Goal: Task Accomplishment & Management: Use online tool/utility

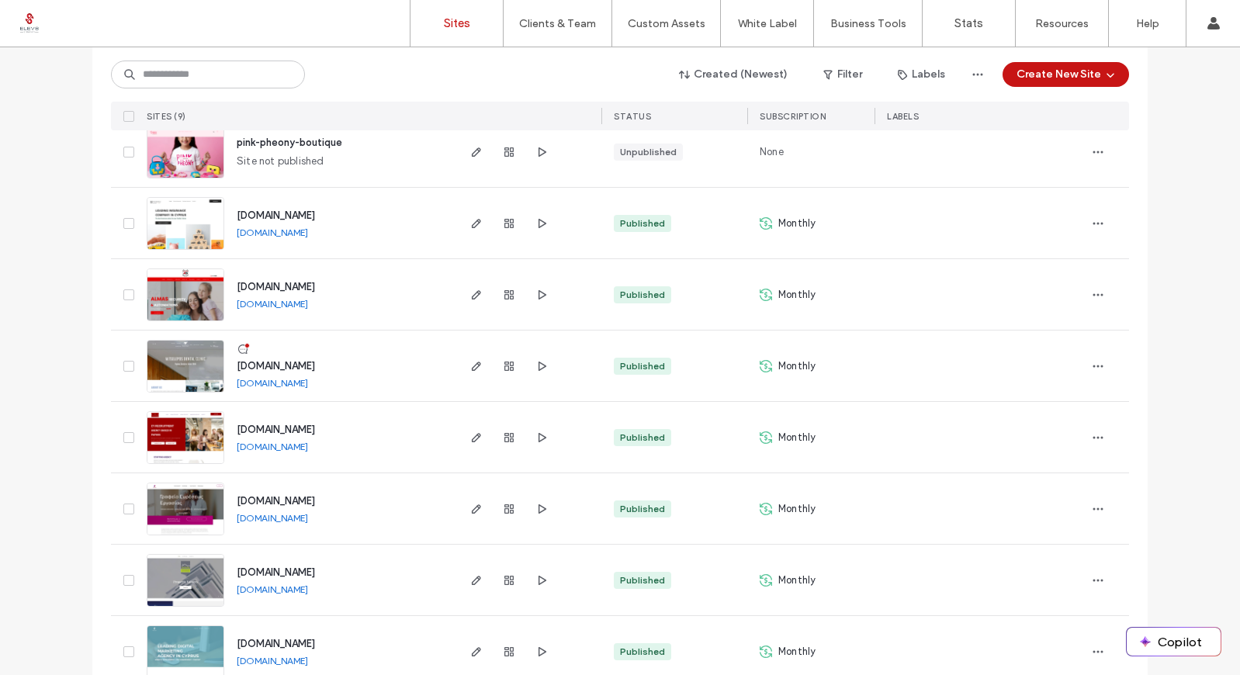
scroll to position [276, 0]
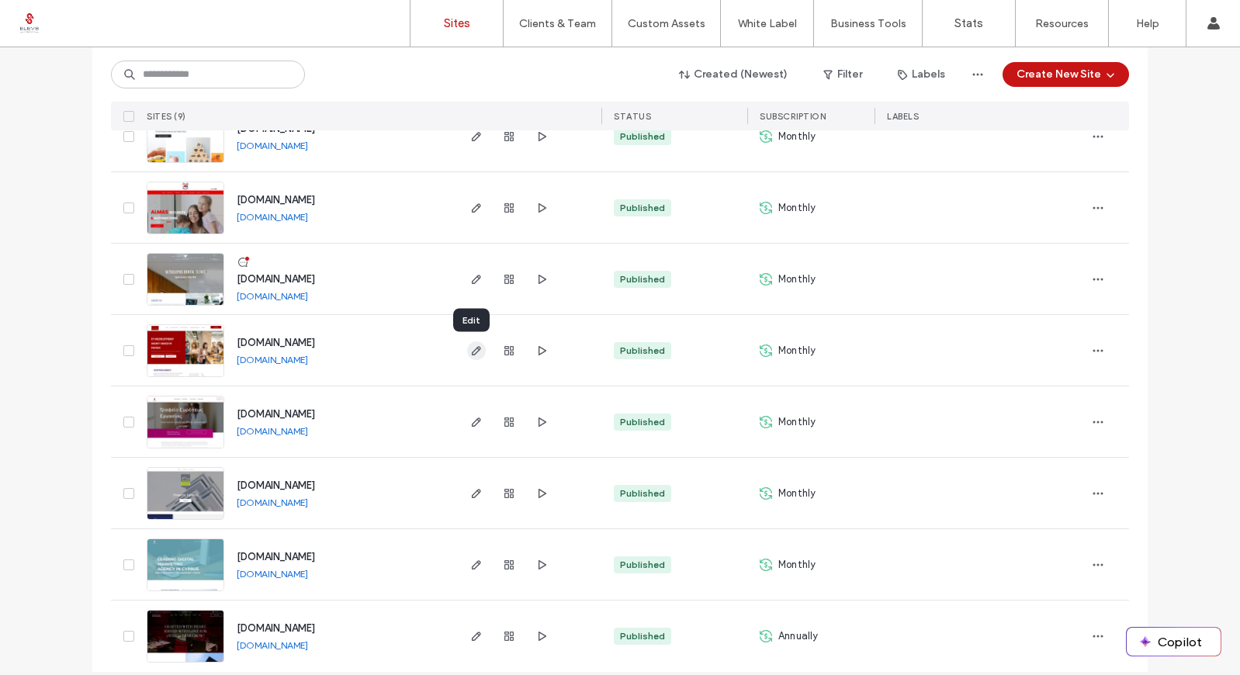
click at [477, 356] on span "button" at bounding box center [476, 351] width 19 height 19
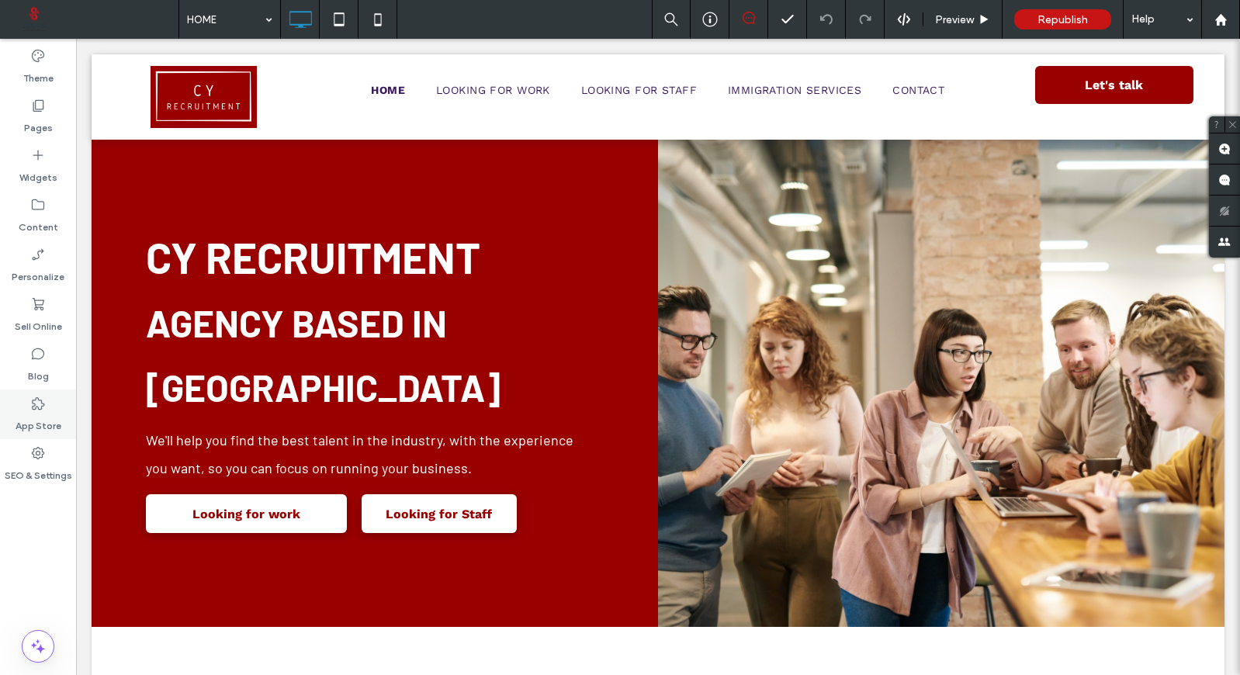
click at [43, 425] on label "App Store" at bounding box center [39, 422] width 46 height 22
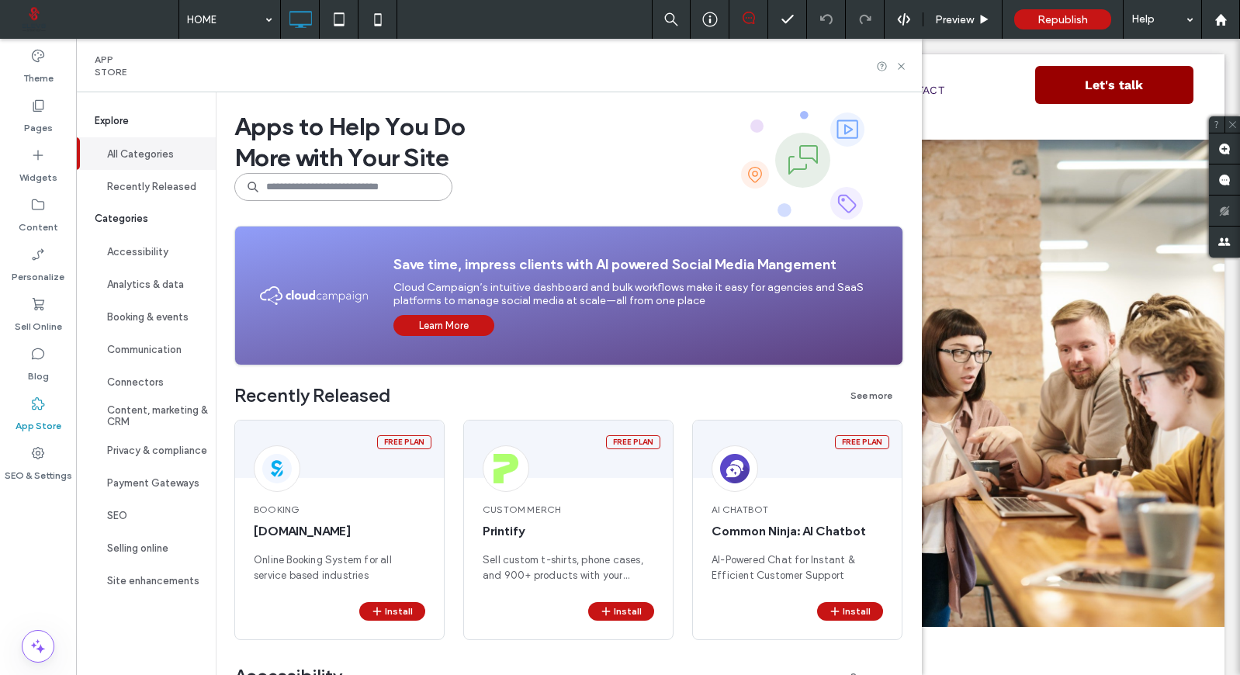
click at [328, 198] on input at bounding box center [343, 187] width 218 height 28
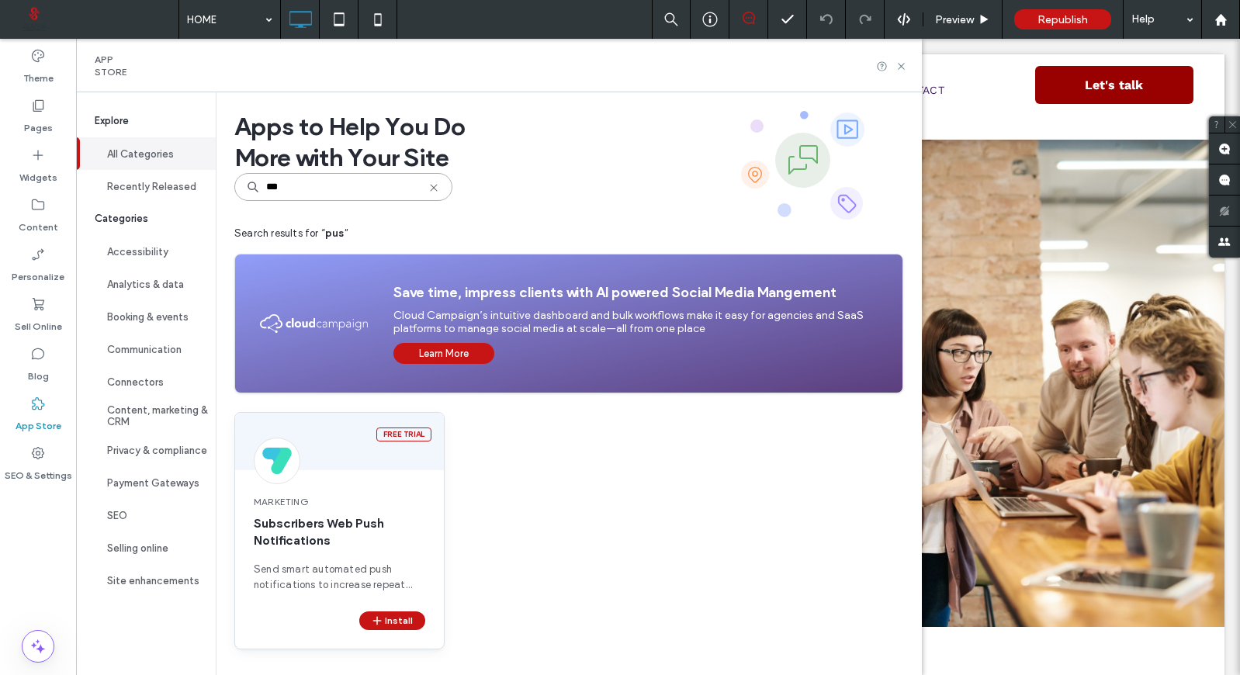
type input "***"
click at [329, 521] on span "Subscribers Web Push Notifications" at bounding box center [340, 532] width 172 height 34
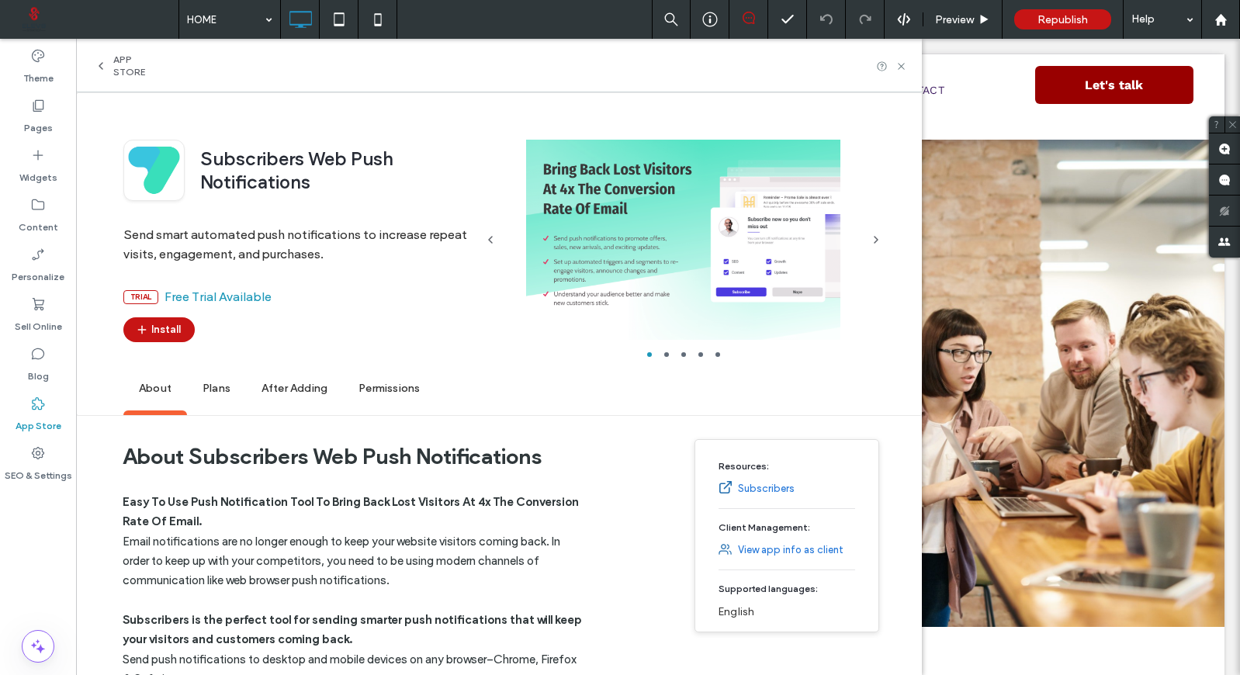
click at [213, 392] on span "Plans" at bounding box center [216, 389] width 59 height 43
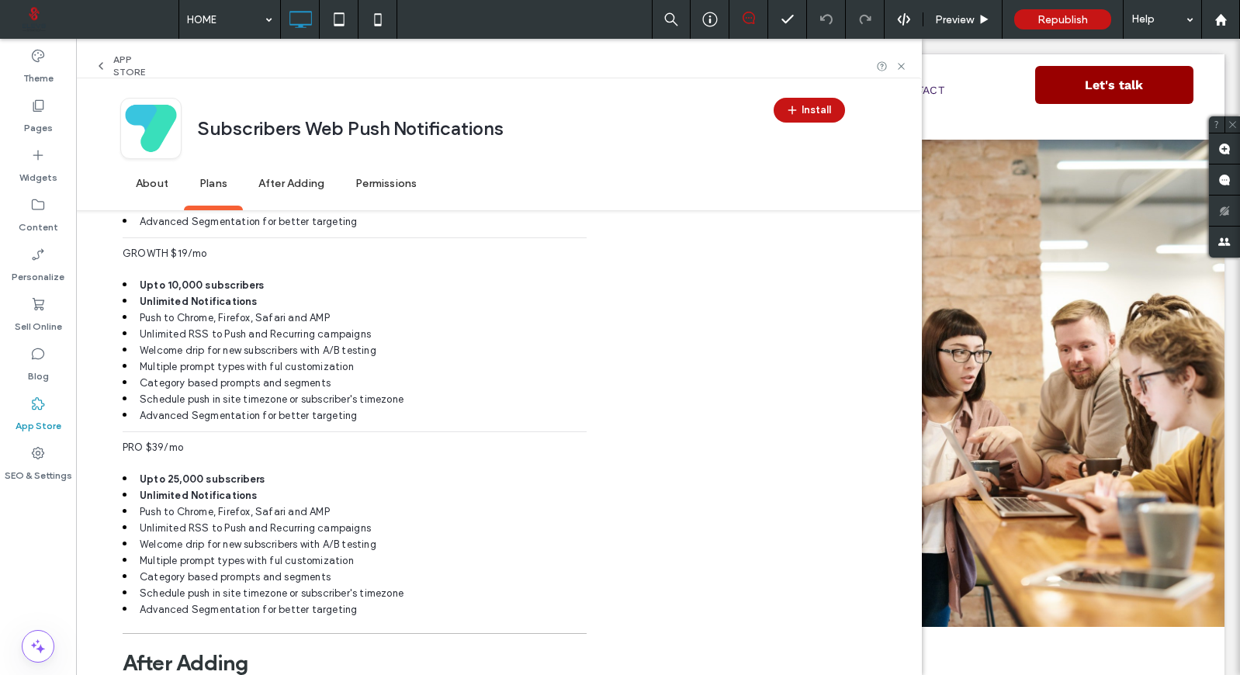
scroll to position [1753, 0]
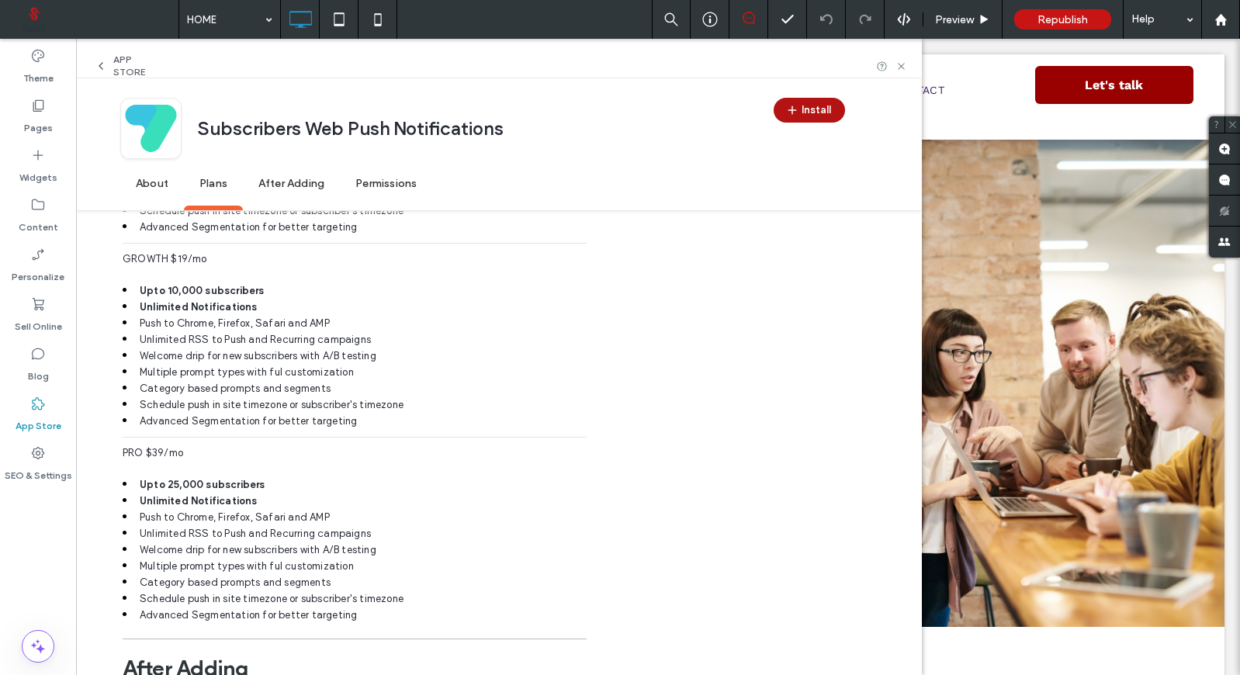
click at [821, 114] on button "Install" at bounding box center [809, 110] width 71 height 25
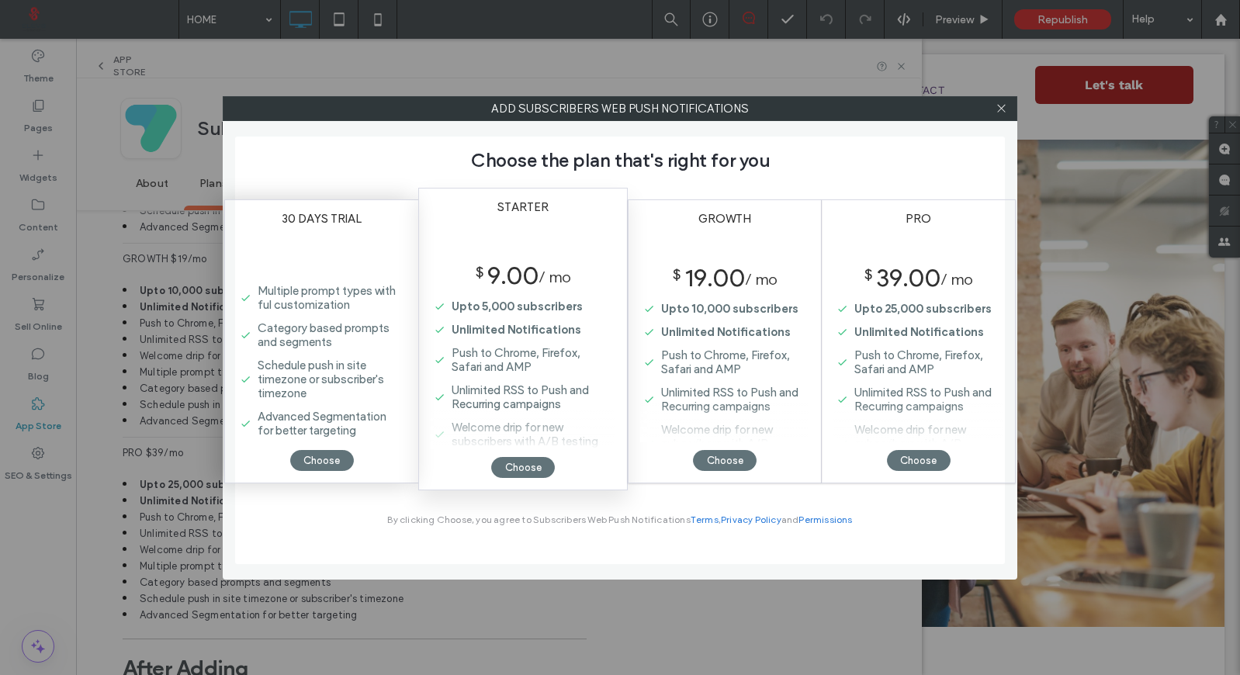
scroll to position [179, 0]
click at [1002, 108] on icon at bounding box center [1002, 108] width 12 height 12
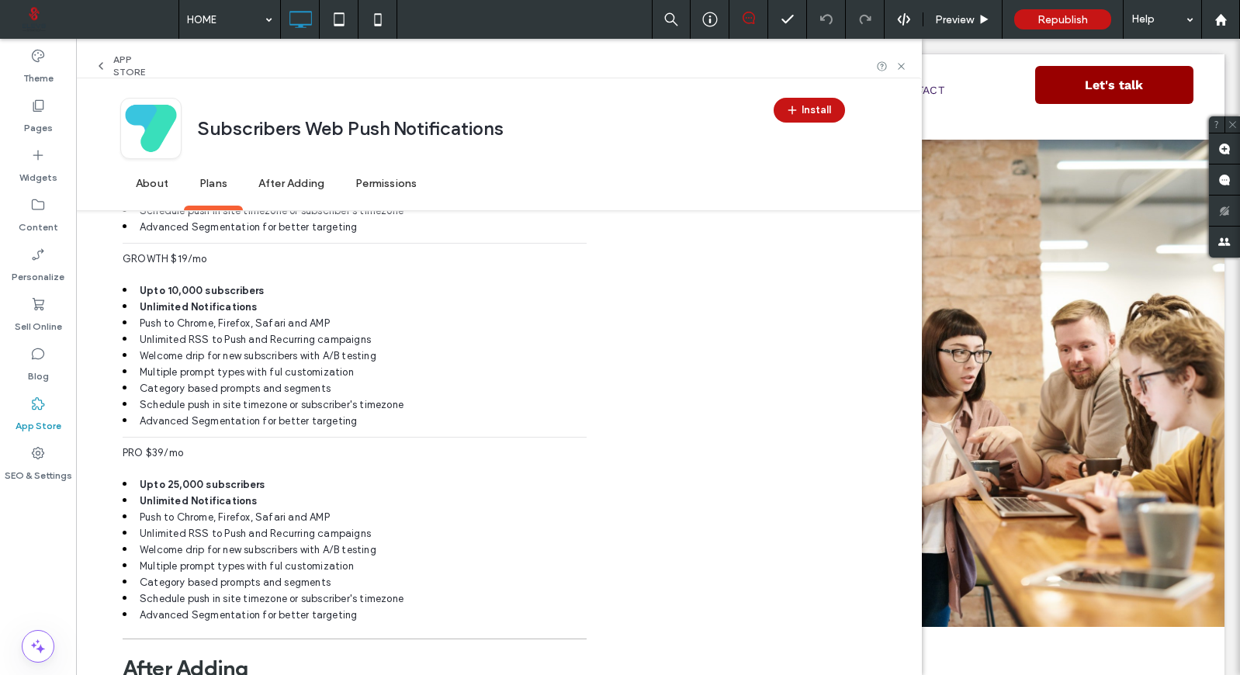
click at [156, 189] on span "About" at bounding box center [152, 184] width 64 height 43
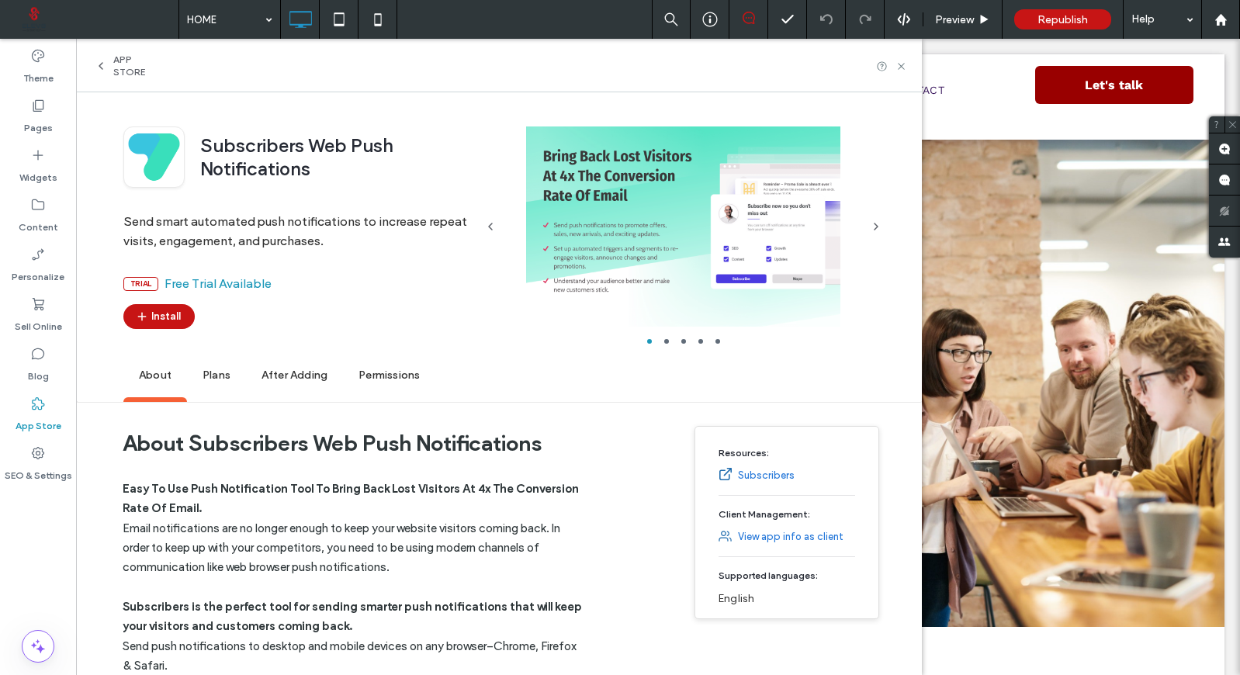
scroll to position [5, 0]
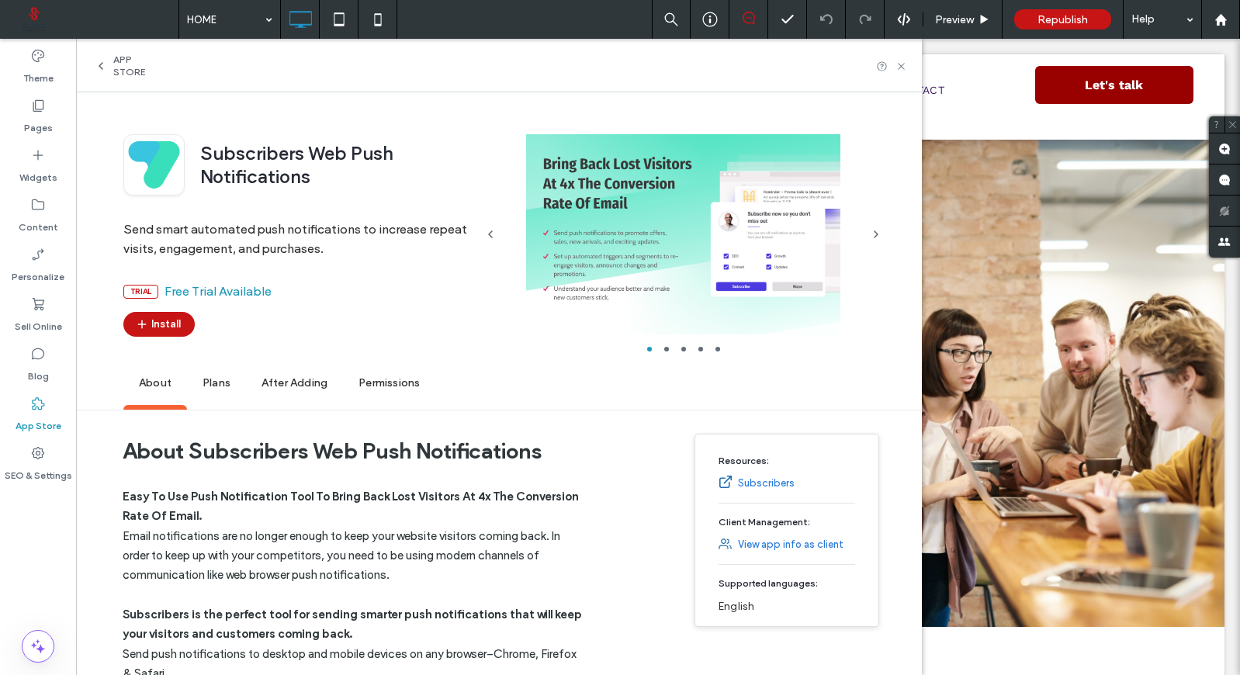
click at [256, 164] on span "Subscribers Web Push Notifications" at bounding box center [296, 167] width 193 height 50
click at [167, 331] on button "Install" at bounding box center [158, 324] width 71 height 25
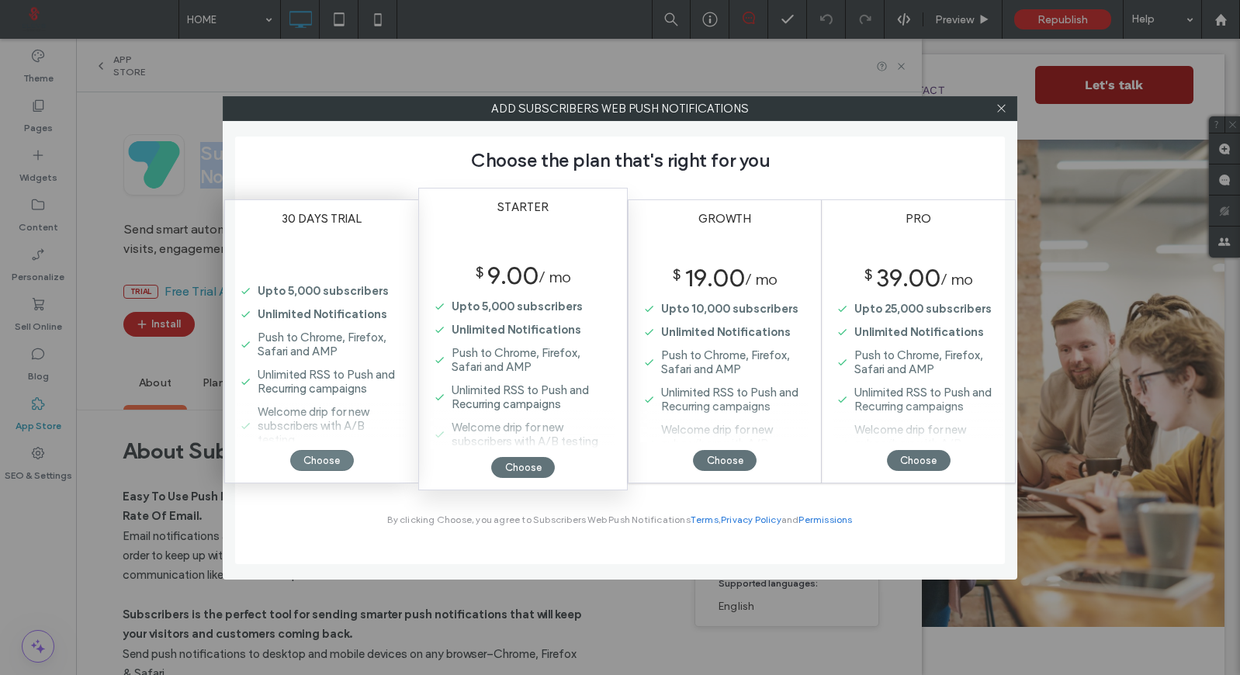
click at [340, 467] on div "Choose" at bounding box center [322, 460] width 64 height 21
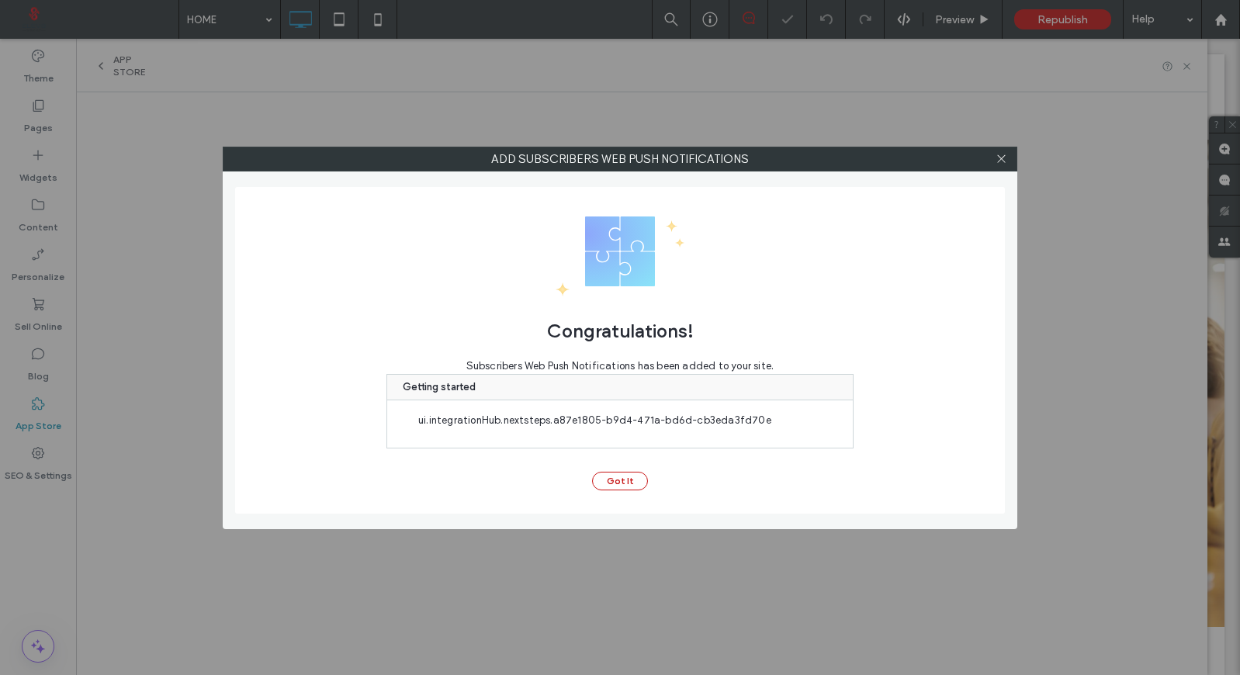
scroll to position [0, 0]
click at [627, 484] on button "Got It" at bounding box center [620, 481] width 56 height 19
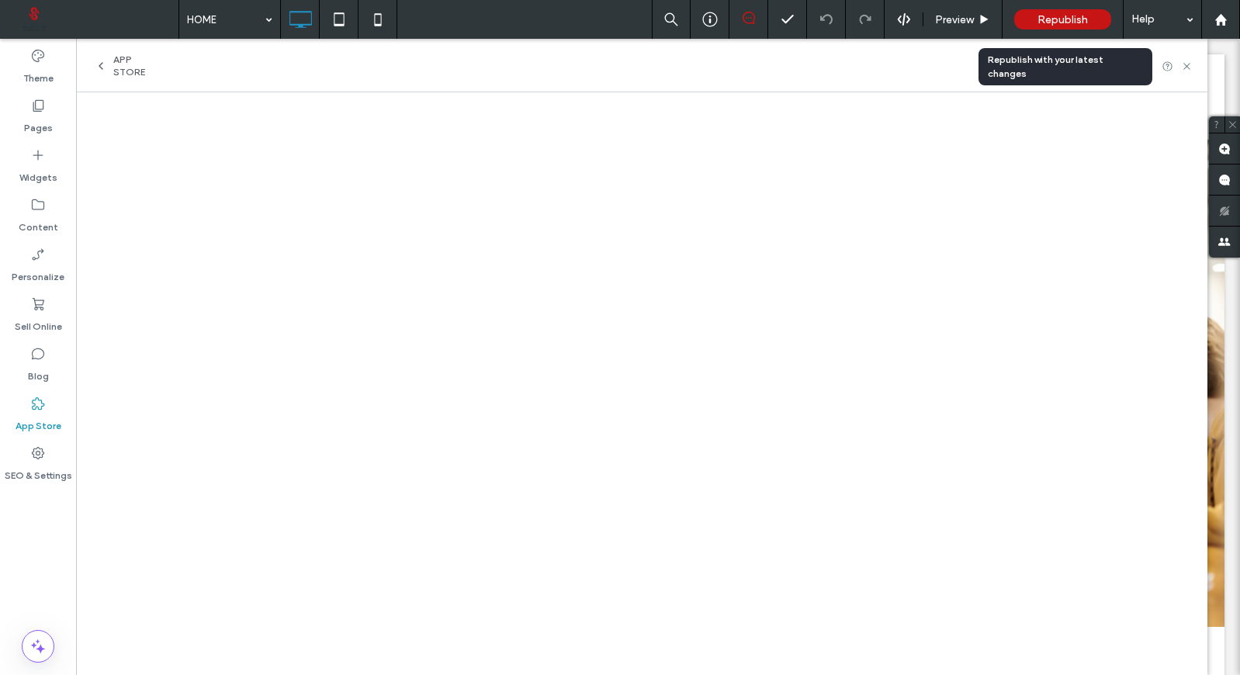
click at [1081, 23] on span "Republish" at bounding box center [1063, 19] width 50 height 13
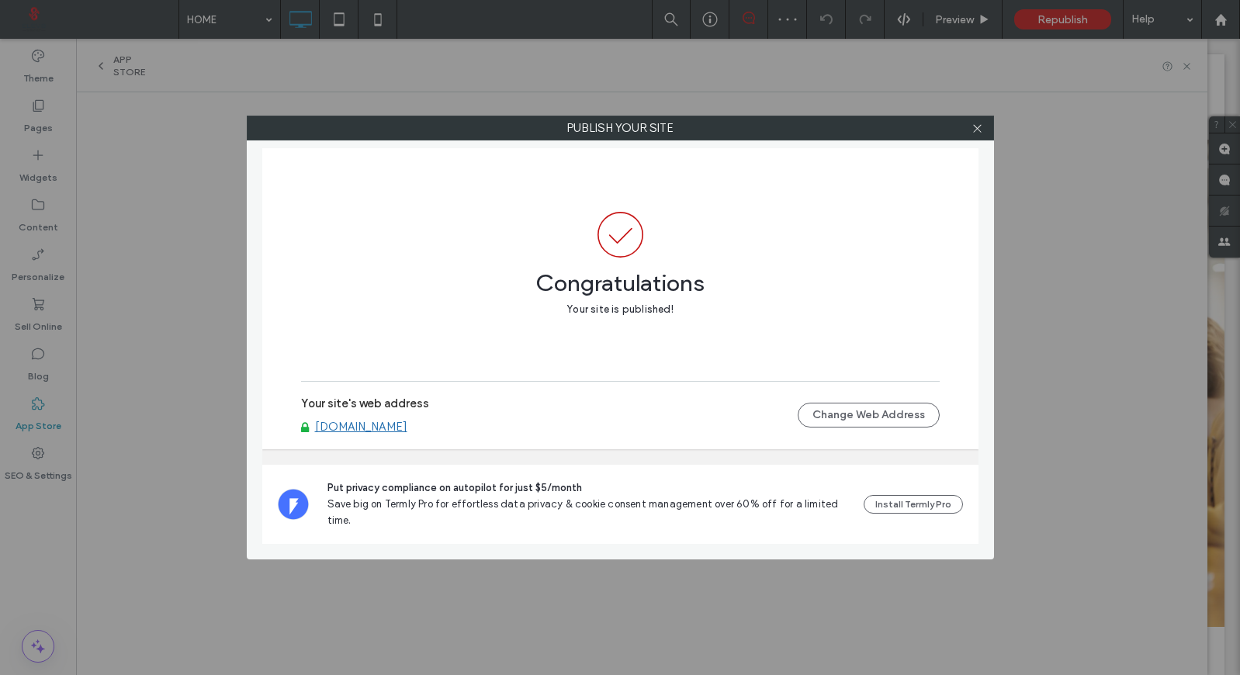
click at [394, 421] on link "[DOMAIN_NAME]" at bounding box center [361, 427] width 92 height 14
click at [982, 133] on icon at bounding box center [978, 129] width 12 height 12
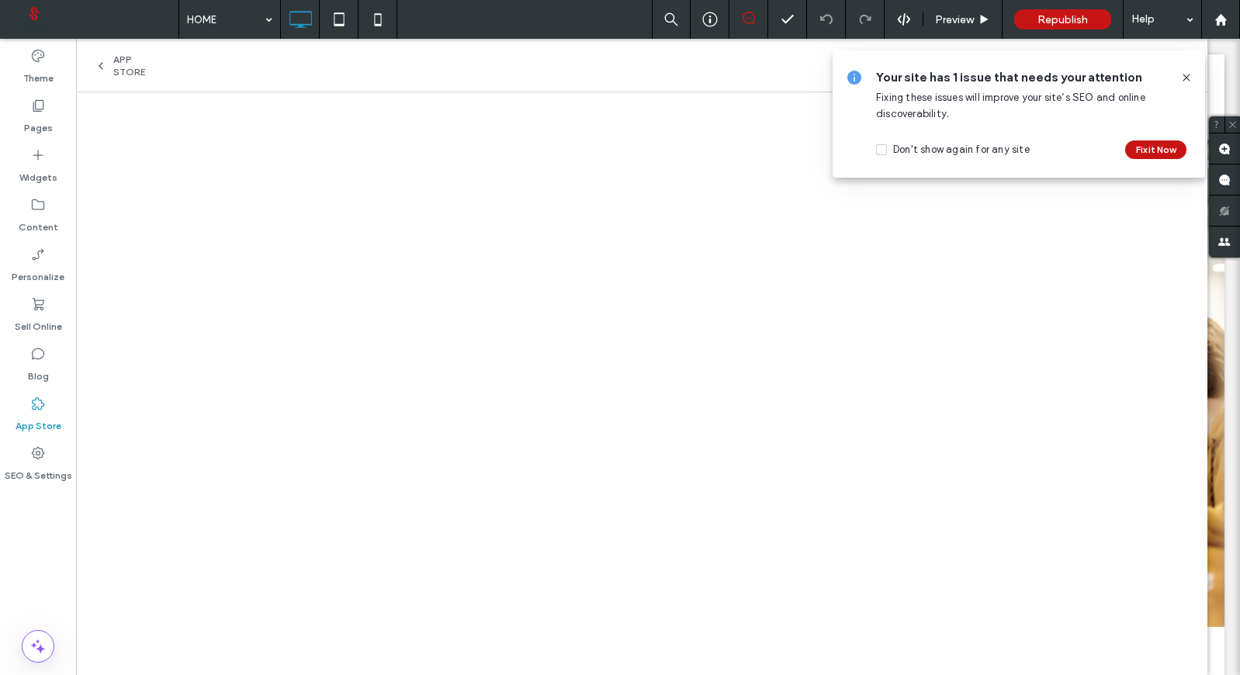
click at [1190, 77] on icon at bounding box center [1187, 77] width 12 height 12
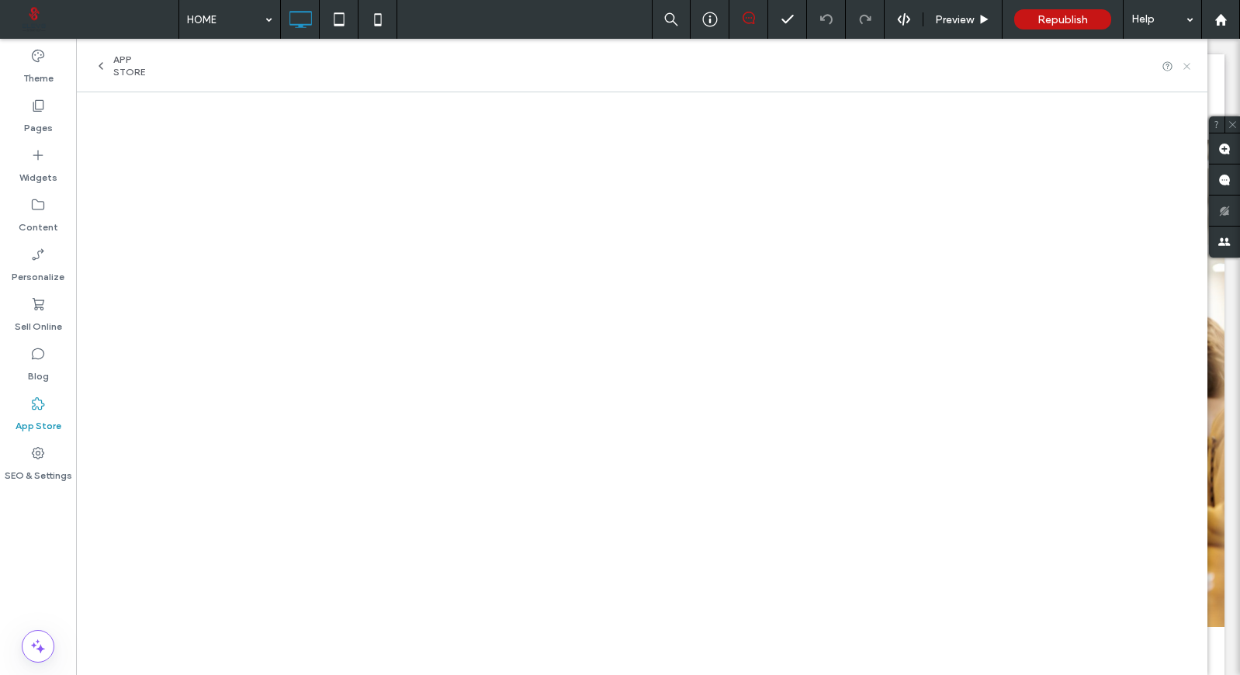
click at [1188, 67] on icon at bounding box center [1187, 67] width 12 height 12
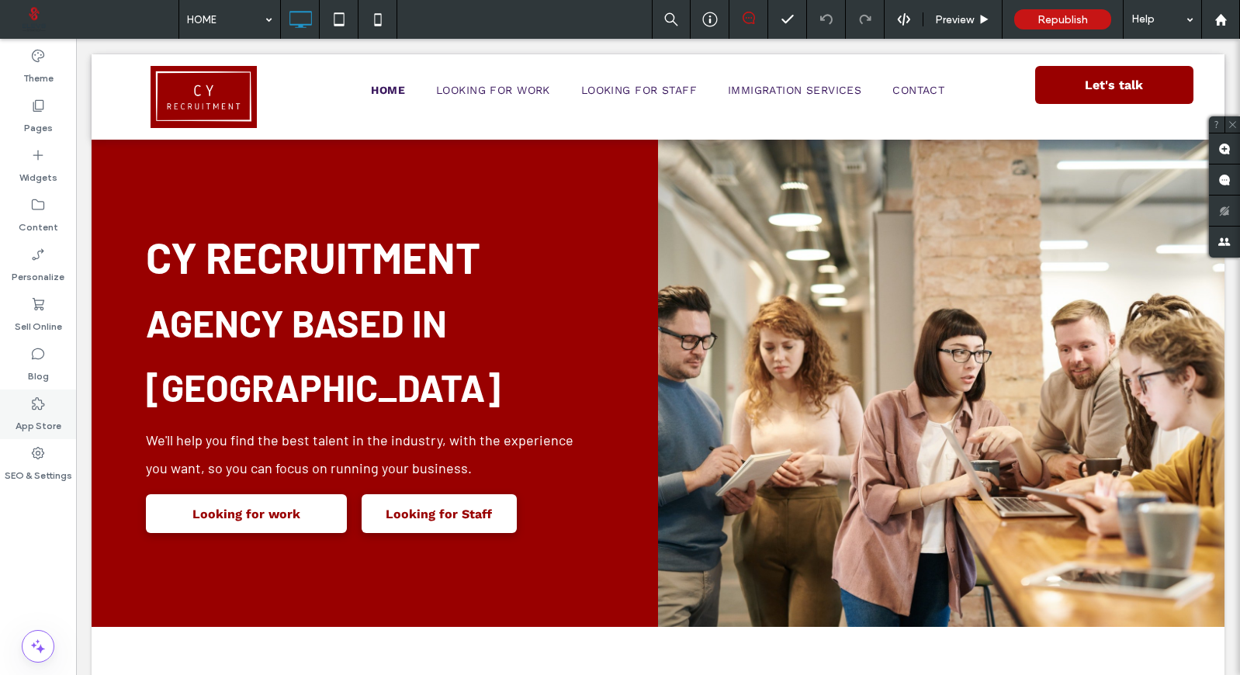
click at [35, 412] on label "App Store" at bounding box center [39, 422] width 46 height 22
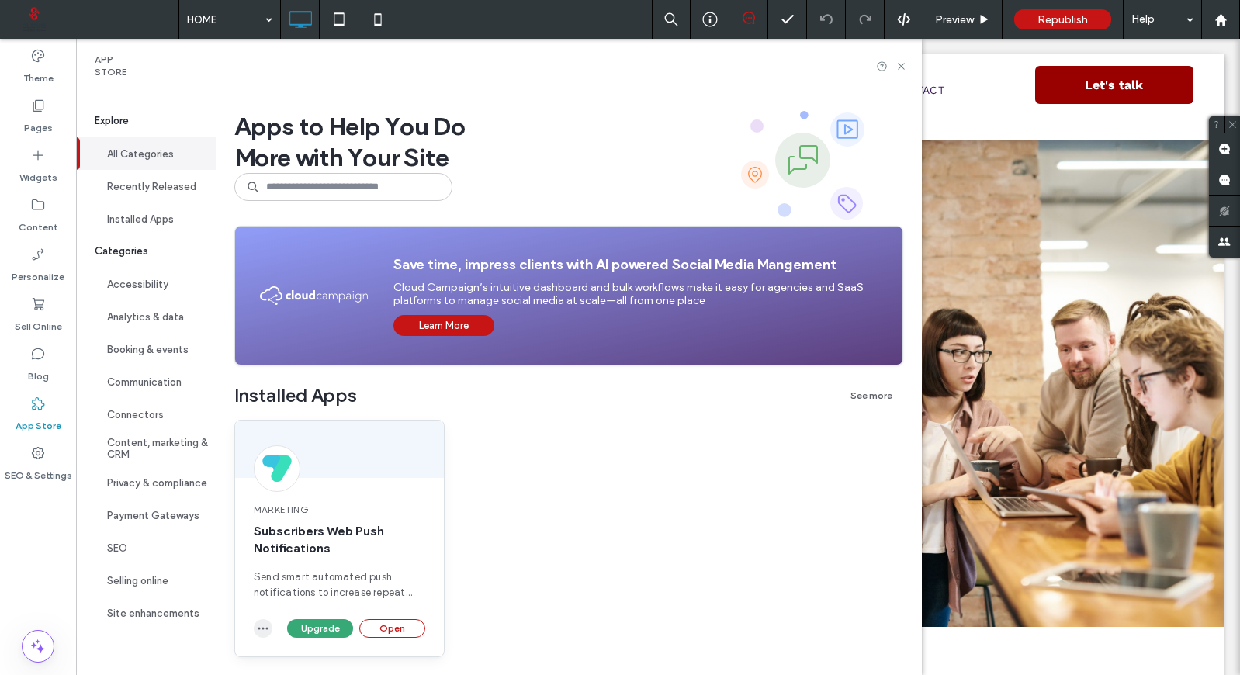
click at [268, 626] on icon "button" at bounding box center [263, 629] width 12 height 12
click at [292, 595] on span "Uninstall app" at bounding box center [299, 592] width 64 height 16
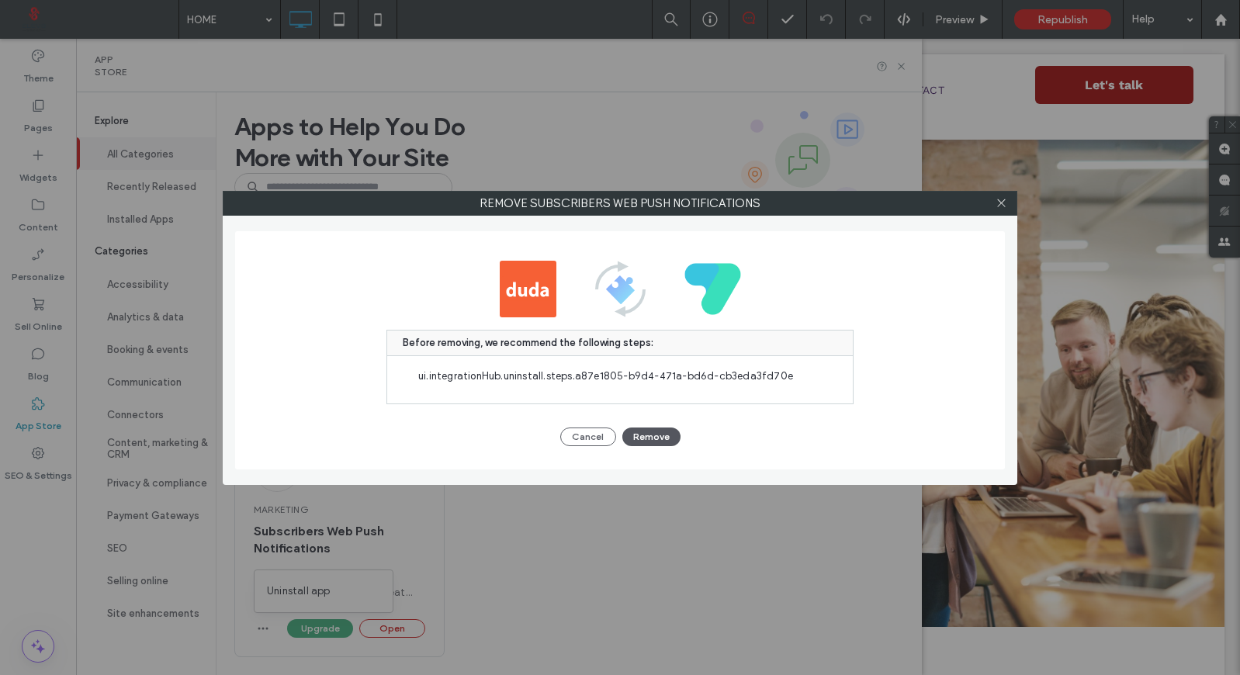
click at [664, 428] on button "Remove" at bounding box center [652, 437] width 58 height 19
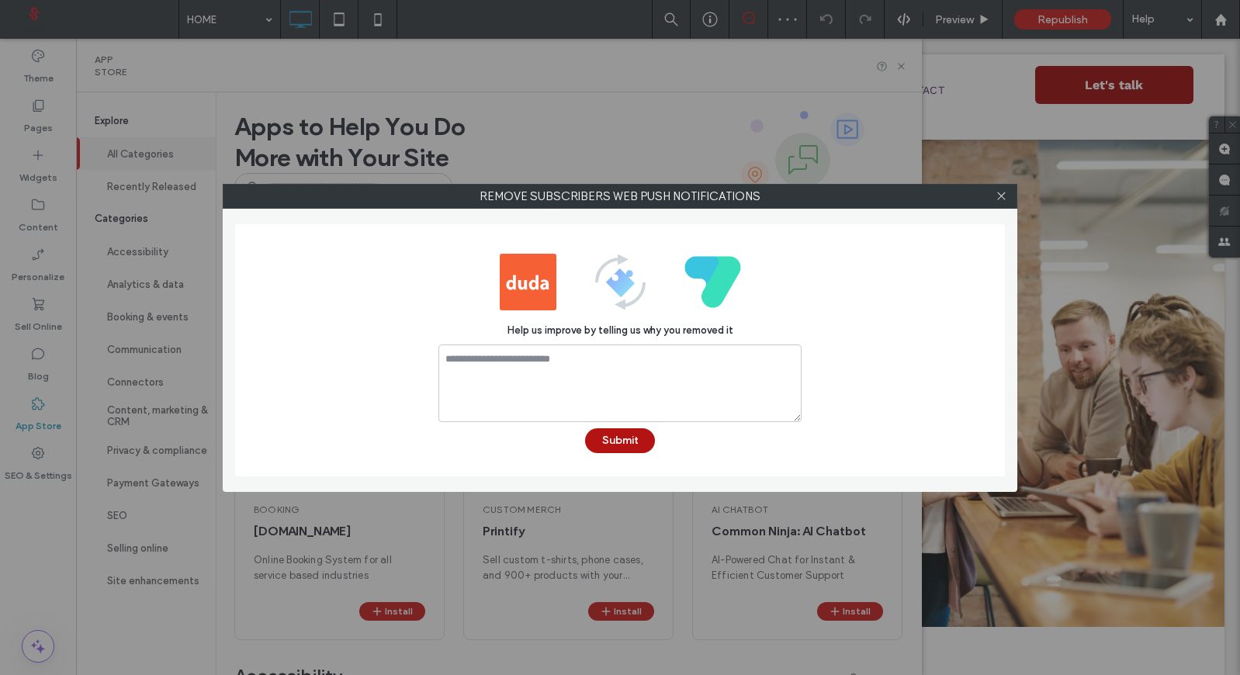
click at [640, 453] on button "Submit" at bounding box center [620, 440] width 70 height 25
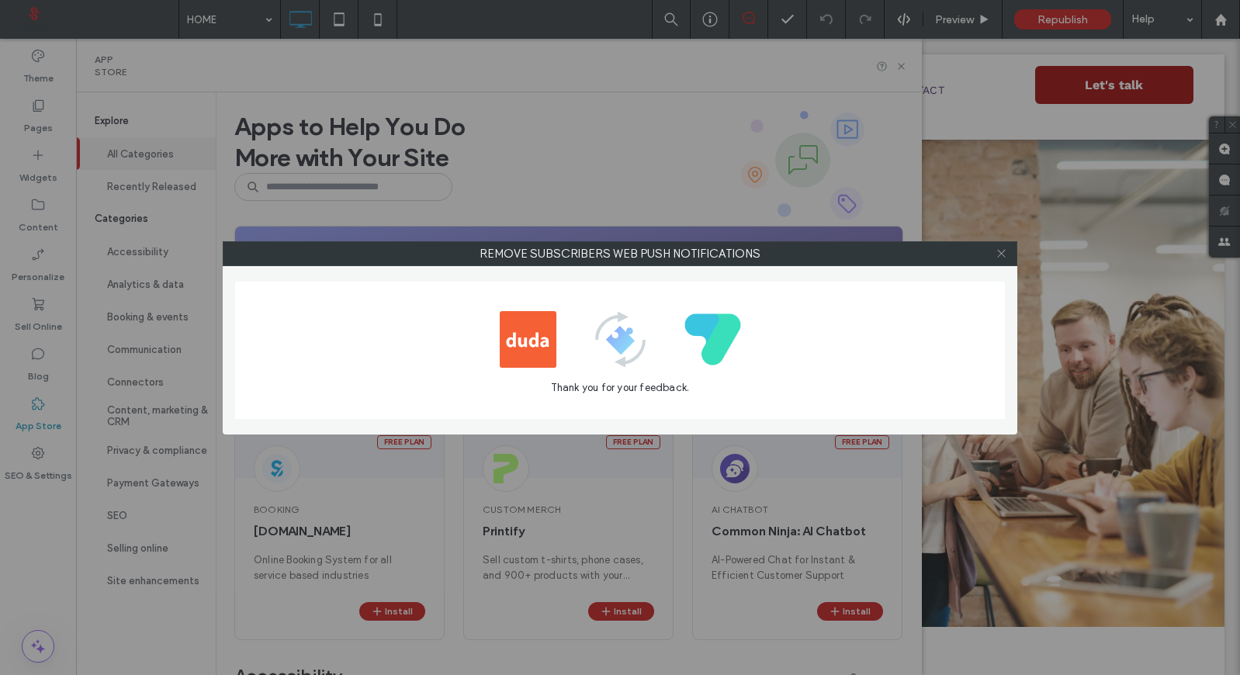
click at [997, 249] on icon at bounding box center [1002, 254] width 12 height 12
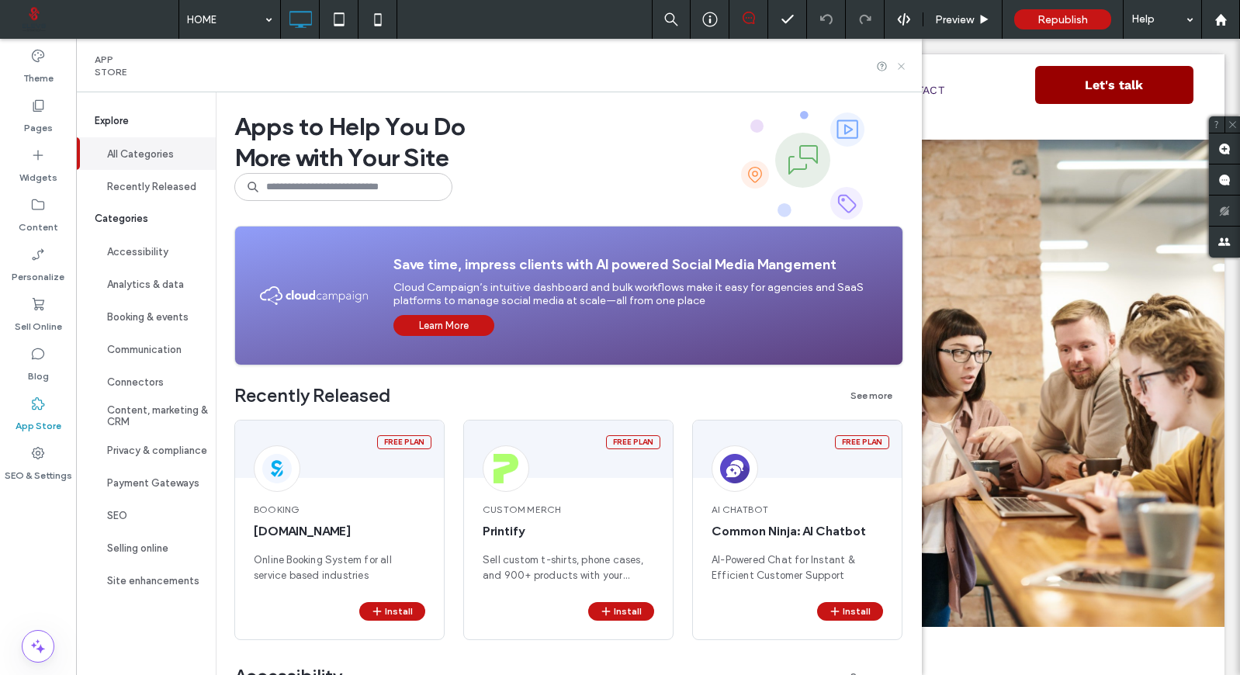
click at [904, 68] on use at bounding box center [901, 66] width 6 height 6
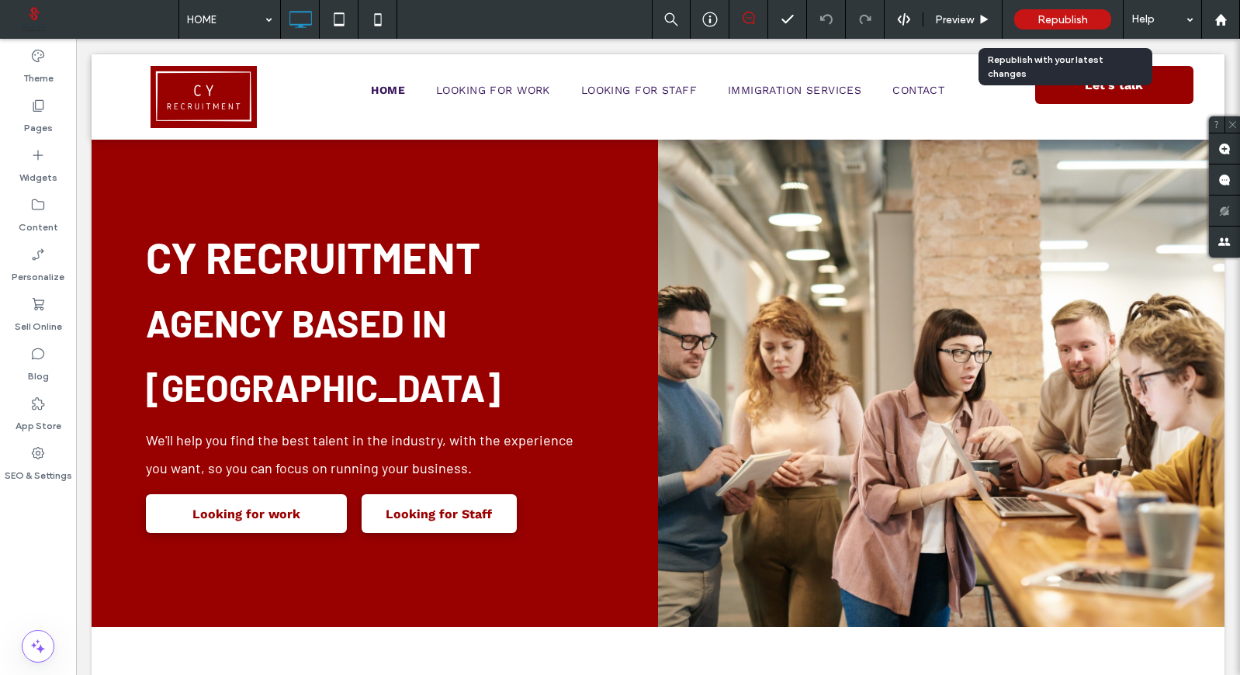
click at [1059, 25] on span "Republish" at bounding box center [1063, 19] width 50 height 13
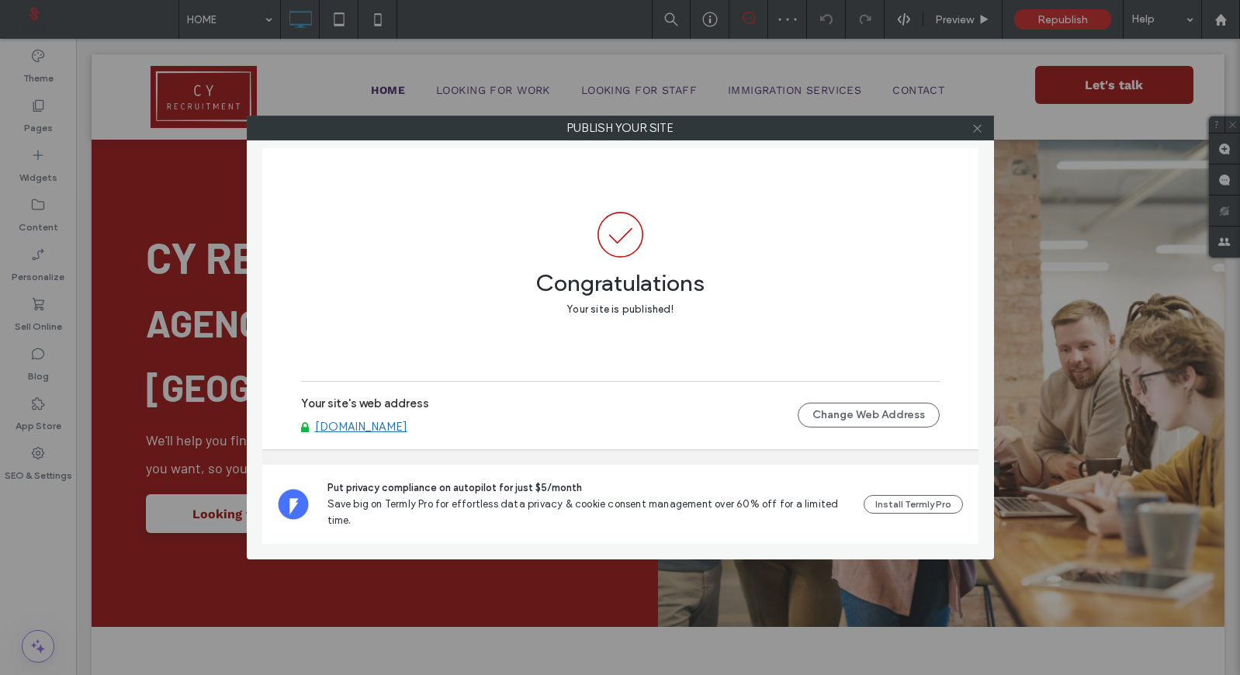
click at [976, 128] on icon at bounding box center [978, 129] width 12 height 12
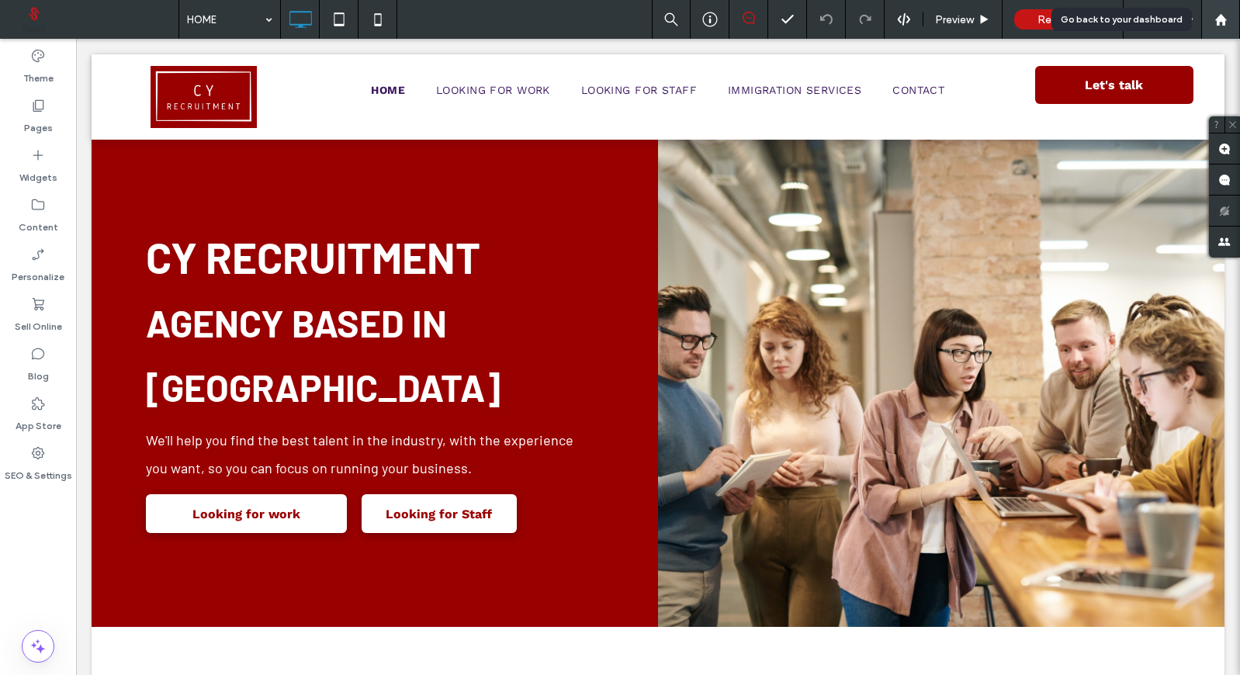
click at [1232, 16] on div at bounding box center [1220, 19] width 37 height 13
